Goal: Information Seeking & Learning: Learn about a topic

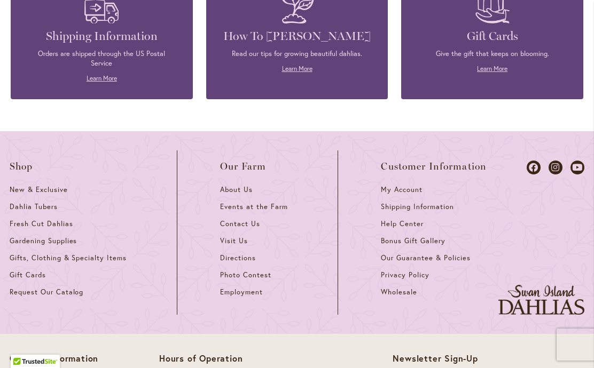
scroll to position [4696, 0]
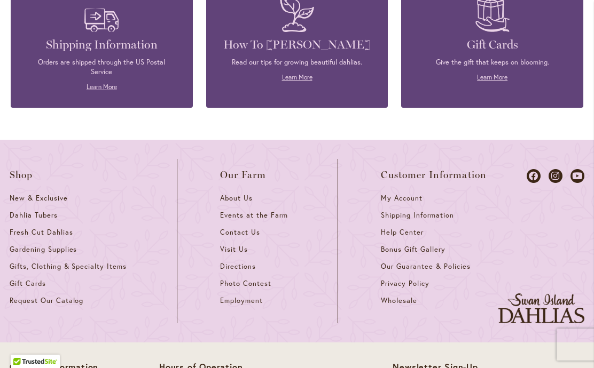
click at [236, 262] on span "Directions" at bounding box center [238, 266] width 36 height 9
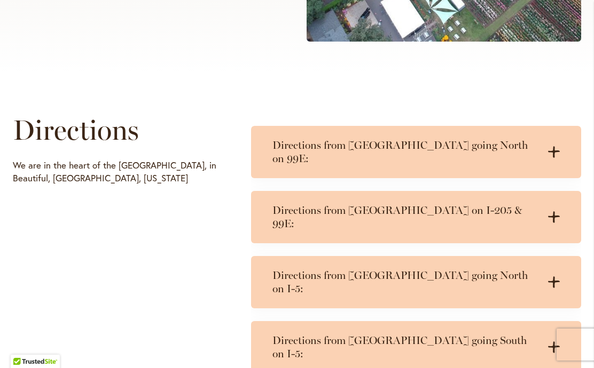
scroll to position [480, 0]
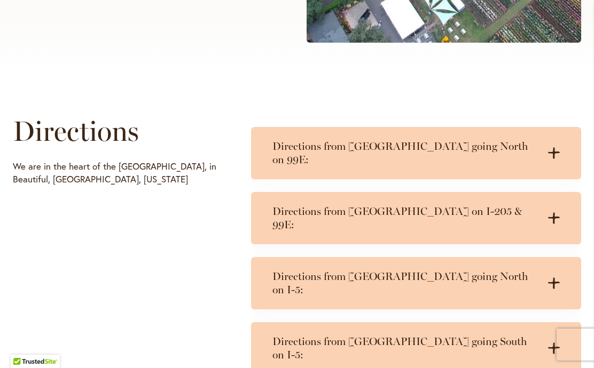
click at [439, 335] on h3 "Directions from Portland going South on I-5:" at bounding box center [405, 348] width 266 height 27
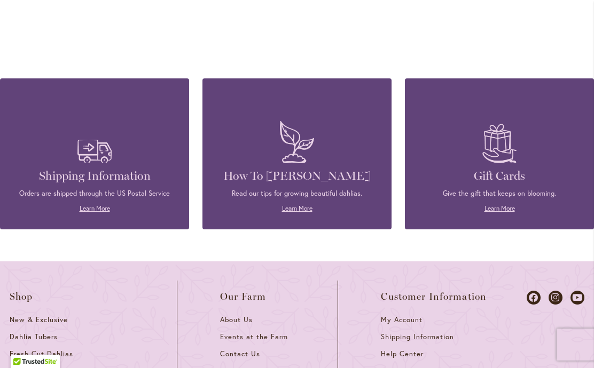
scroll to position [1087, 0]
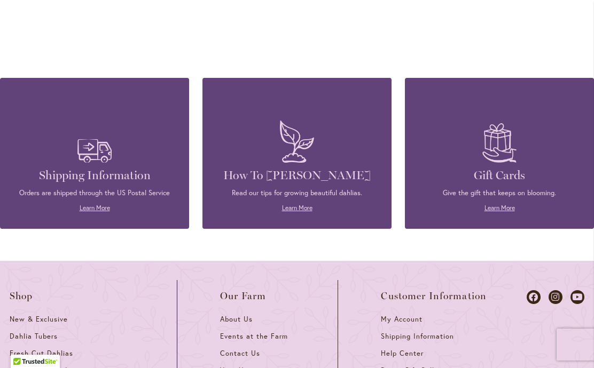
click at [262, 332] on span "Events at the Farm" at bounding box center [253, 336] width 67 height 9
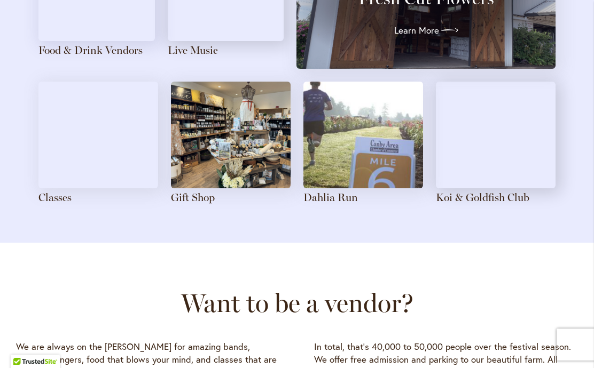
scroll to position [1330, 0]
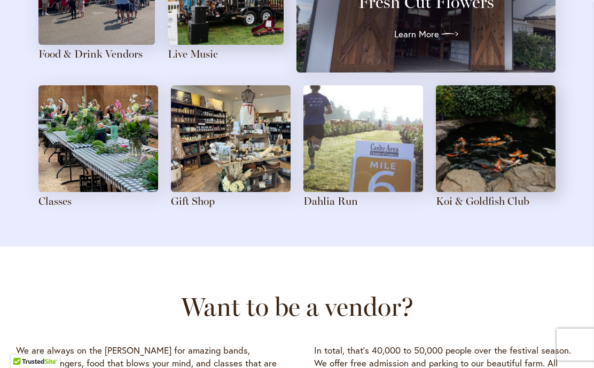
click at [107, 131] on img at bounding box center [98, 138] width 120 height 107
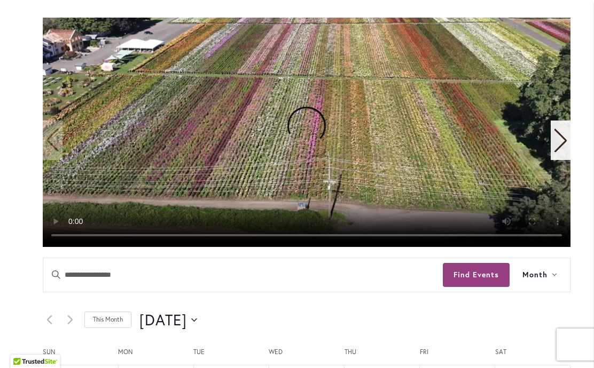
scroll to position [329, 0]
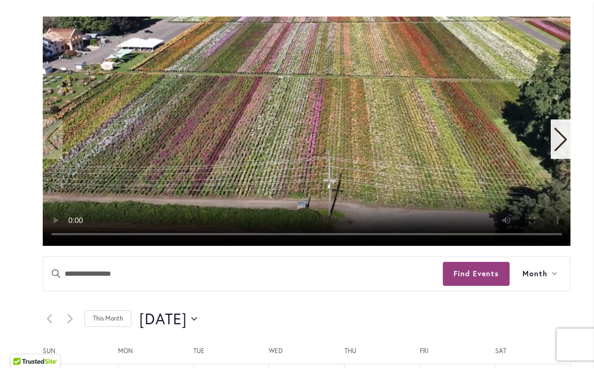
click at [305, 134] on video "1 / 11" at bounding box center [306, 132] width 527 height 230
click at [302, 160] on video "1 / 11" at bounding box center [306, 132] width 527 height 230
click at [310, 133] on video "1 / 11" at bounding box center [306, 132] width 527 height 230
click at [560, 239] on video "1 / 11" at bounding box center [306, 132] width 527 height 230
click at [303, 144] on video "1 / 11" at bounding box center [306, 132] width 527 height 230
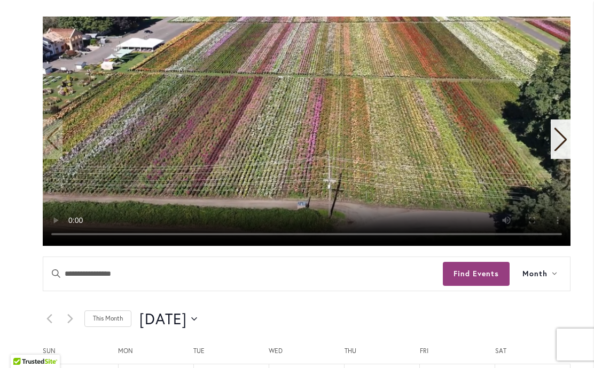
click at [311, 131] on video "1 / 11" at bounding box center [306, 132] width 527 height 230
click at [562, 141] on icon "Next slide" at bounding box center [560, 139] width 14 height 23
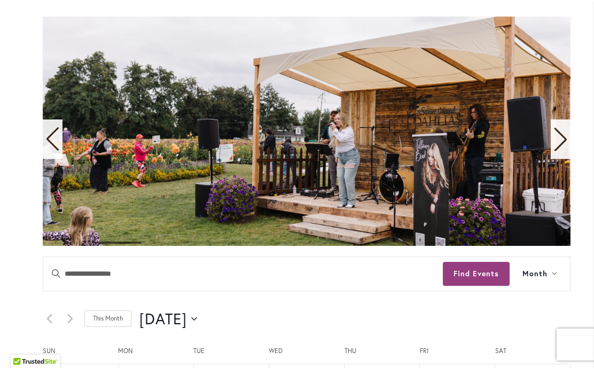
click at [561, 144] on icon "Next slide" at bounding box center [560, 139] width 12 height 23
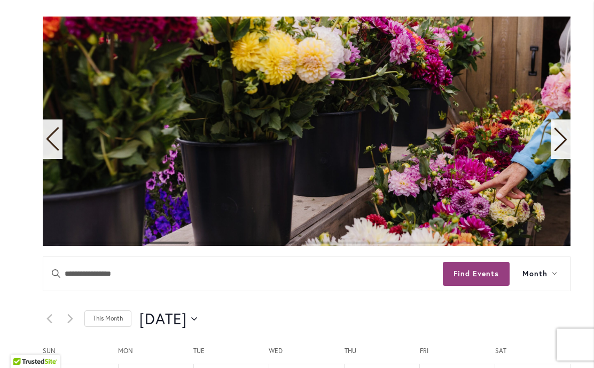
click at [565, 140] on icon "Next slide" at bounding box center [560, 139] width 12 height 23
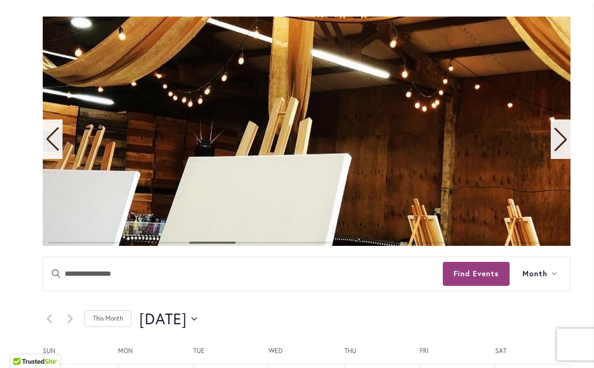
click at [569, 141] on div "Next slide" at bounding box center [560, 140] width 20 height 40
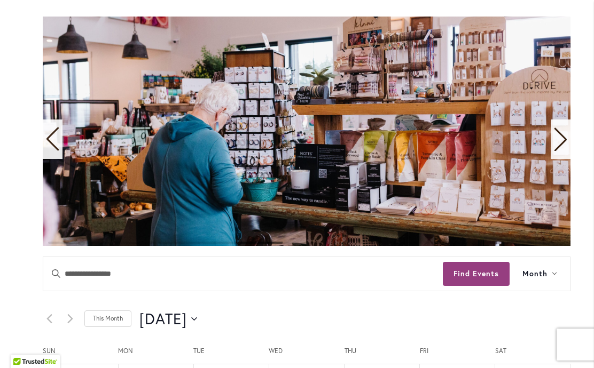
click at [567, 139] on icon "Next slide" at bounding box center [560, 139] width 14 height 23
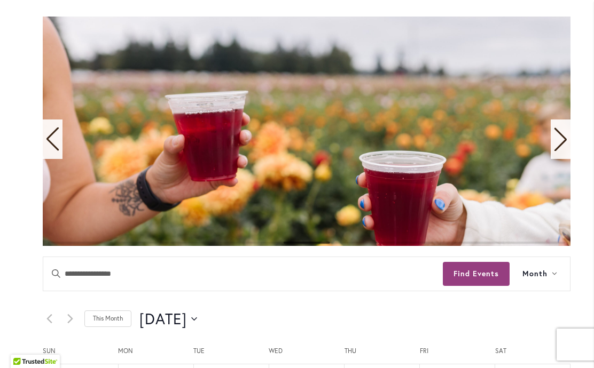
click at [568, 139] on div "Next slide" at bounding box center [560, 140] width 20 height 40
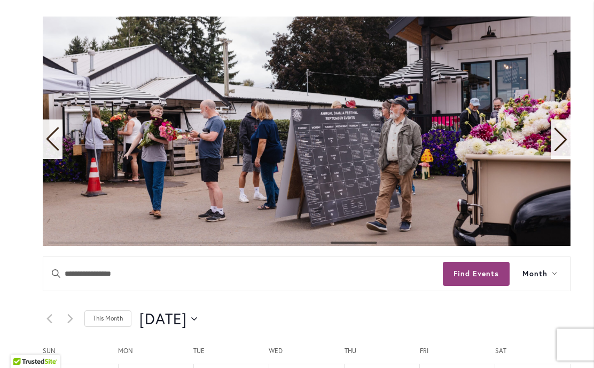
click at [565, 139] on icon "Next slide" at bounding box center [560, 139] width 12 height 23
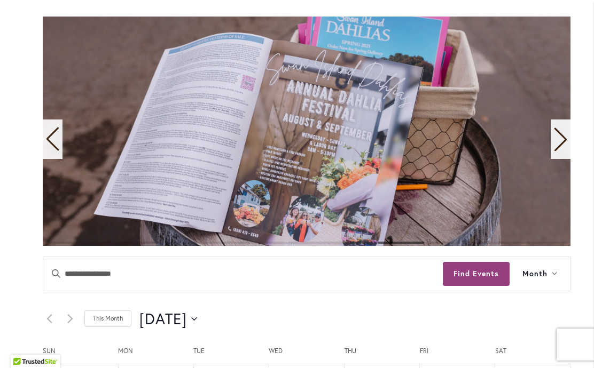
click at [565, 139] on icon "Next slide" at bounding box center [560, 139] width 12 height 23
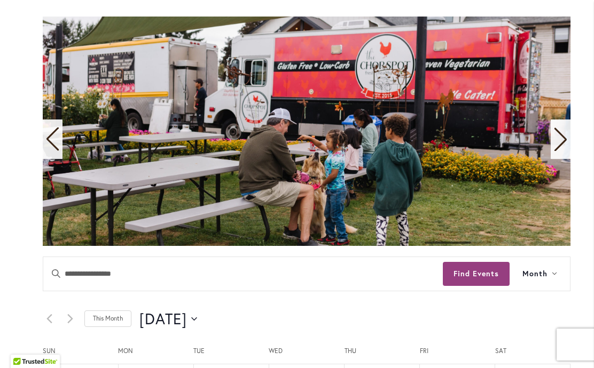
click at [566, 135] on icon "Next slide" at bounding box center [560, 139] width 14 height 23
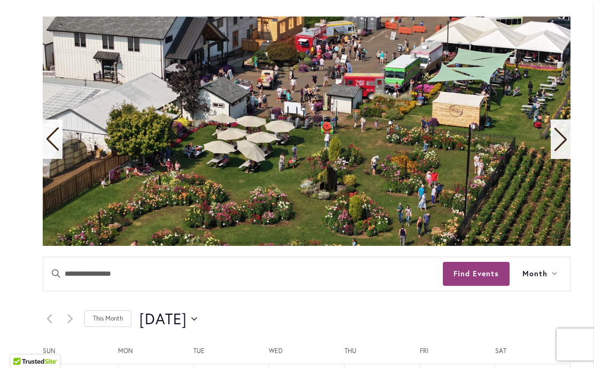
click at [565, 139] on icon "Next slide" at bounding box center [560, 139] width 12 height 23
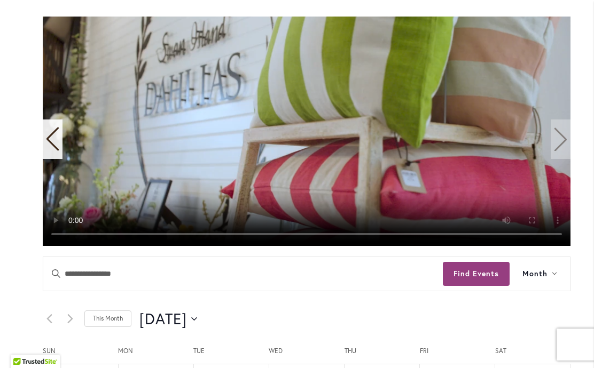
click at [570, 137] on video "11 / 11" at bounding box center [306, 132] width 527 height 230
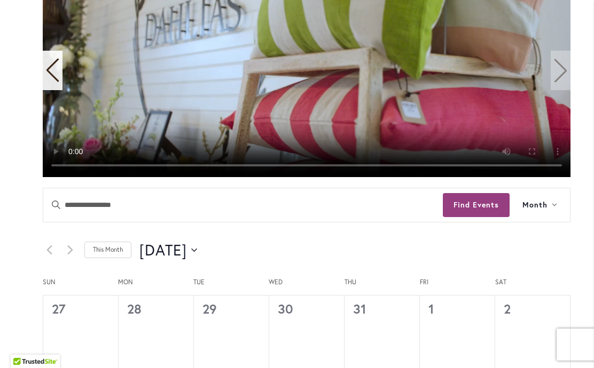
scroll to position [384, 0]
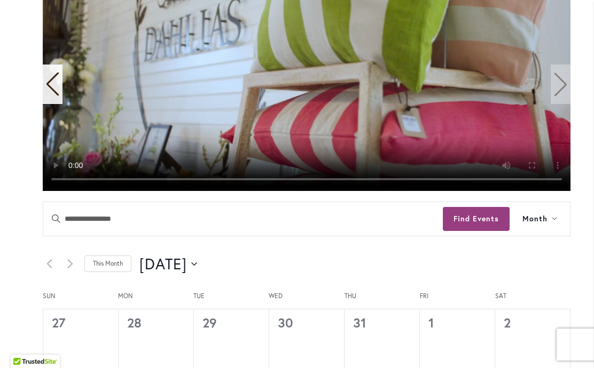
click at [302, 49] on video "11 / 11" at bounding box center [306, 77] width 527 height 230
click at [299, 68] on video "11 / 11" at bounding box center [306, 77] width 527 height 230
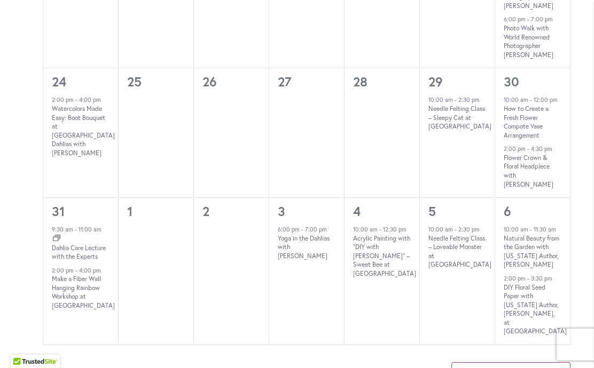
scroll to position [1233, 0]
click at [431, 345] on div "Subscribe to calendar Google Calendar iCalendar Outlook 365 Outlook Live Export…" at bounding box center [306, 374] width 527 height 59
